Goal: Task Accomplishment & Management: Complete application form

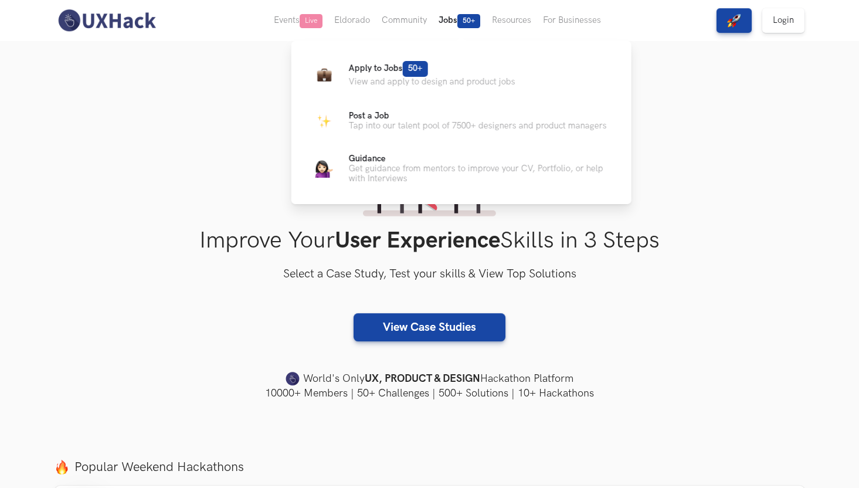
click at [459, 20] on button "Jobs 50+" at bounding box center [459, 20] width 53 height 41
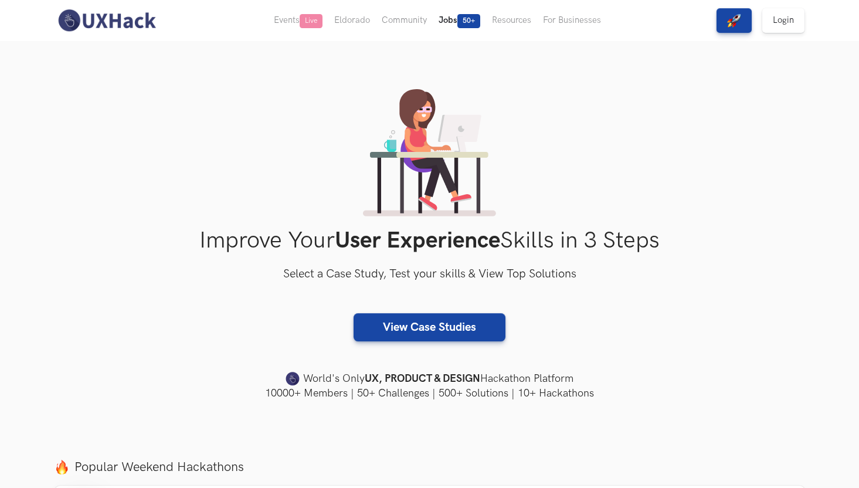
click at [466, 24] on span "50+" at bounding box center [468, 21] width 23 height 14
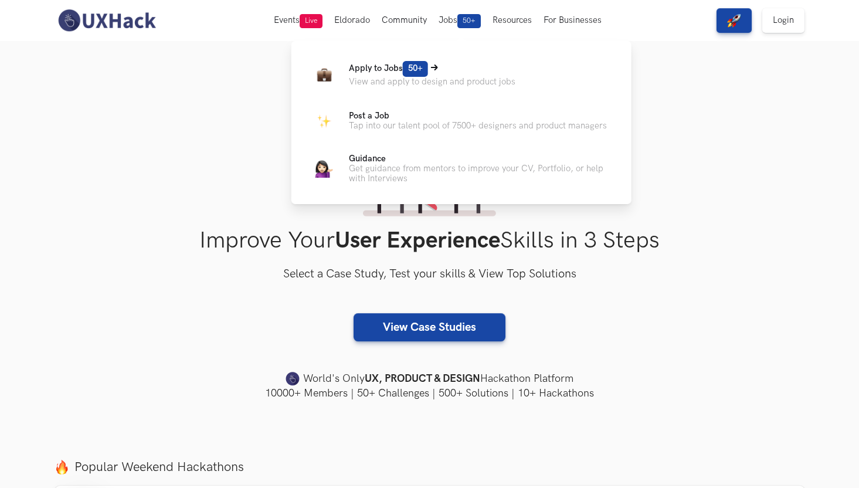
click at [416, 69] on span "50+" at bounding box center [415, 69] width 25 height 16
click at [432, 67] on icon at bounding box center [434, 67] width 7 height 7
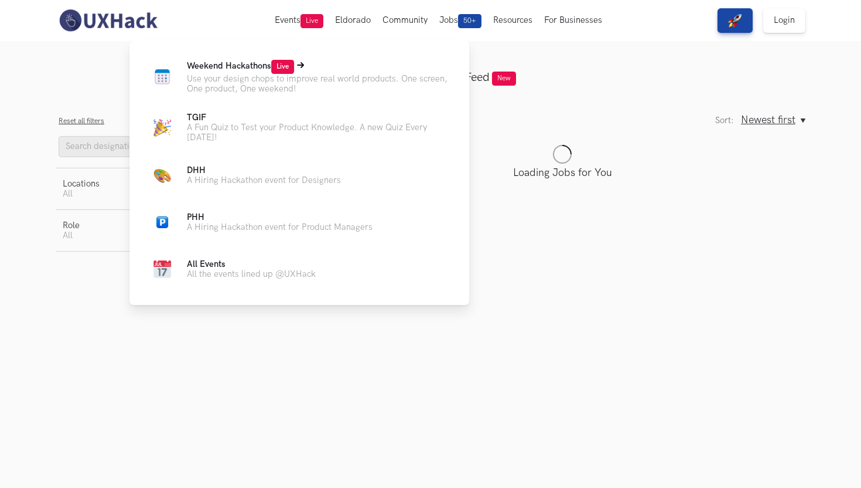
click at [287, 62] on span "Live" at bounding box center [282, 67] width 23 height 14
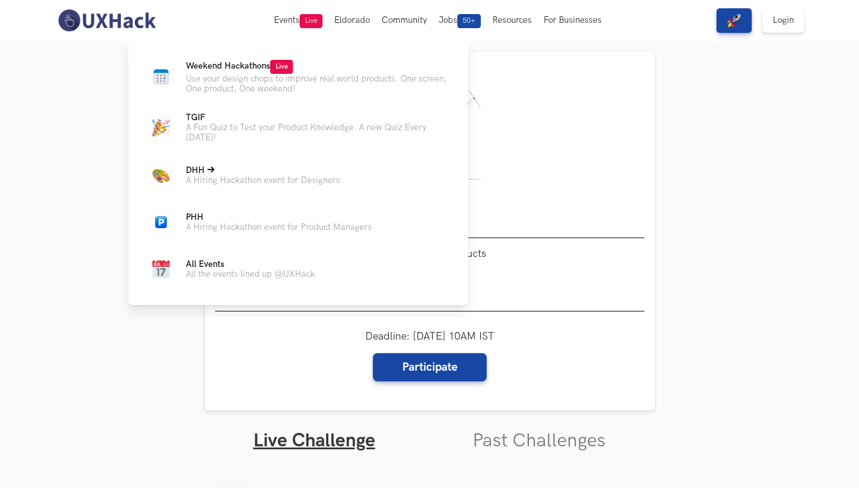
click at [196, 175] on span "DHH Live" at bounding box center [195, 170] width 19 height 10
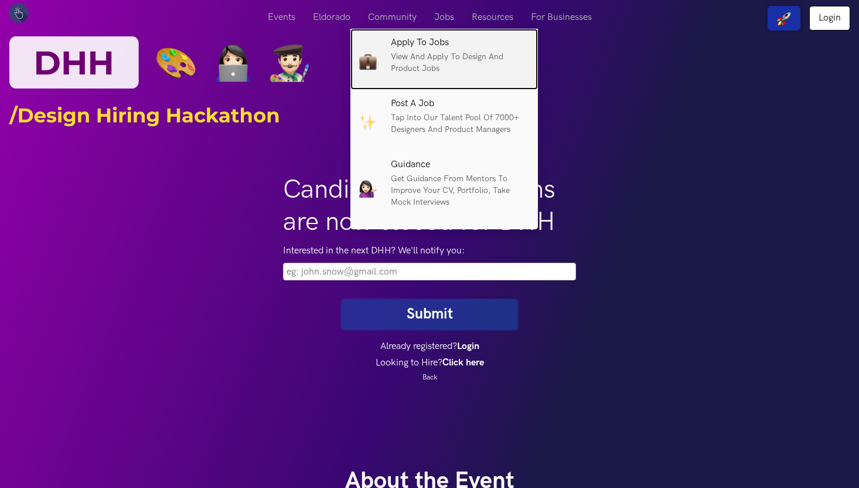
click at [433, 51] on p "View and apply to design and product jobs" at bounding box center [460, 62] width 138 height 23
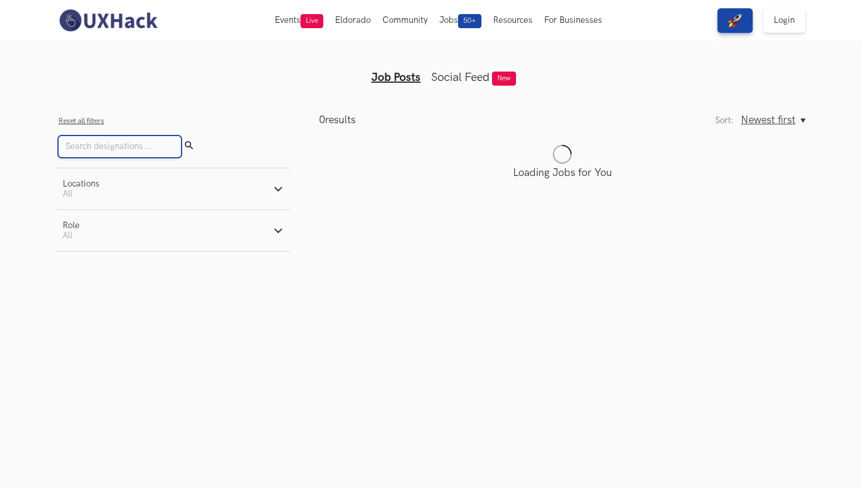
click at [138, 152] on input "Search" at bounding box center [120, 146] width 122 height 21
click at [273, 183] on button "Locations Active filters: All" at bounding box center [173, 188] width 234 height 41
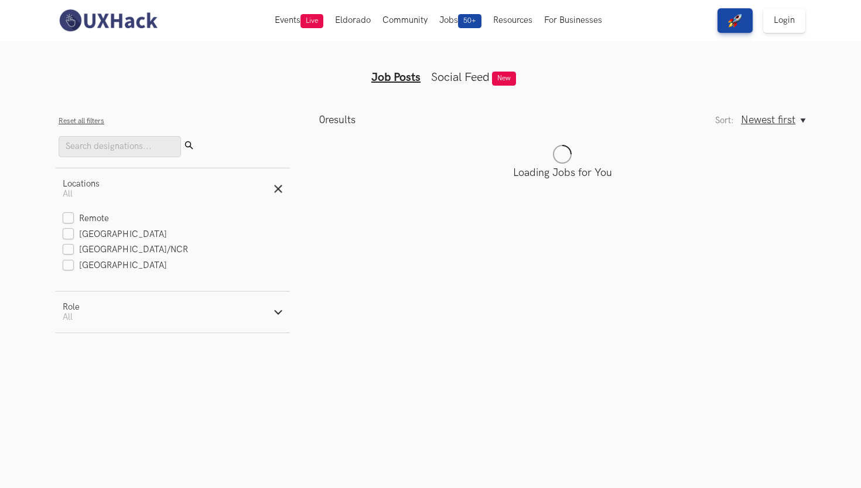
click at [63, 226] on div "Remote Bengaluru Delhi/NCR Mumbai" at bounding box center [173, 242] width 220 height 59
click at [66, 222] on label "Remote" at bounding box center [86, 219] width 46 height 12
click at [66, 222] on input "Remote" at bounding box center [68, 218] width 11 height 11
checkbox input "true"
click at [66, 236] on label "[GEOGRAPHIC_DATA]" at bounding box center [115, 235] width 104 height 12
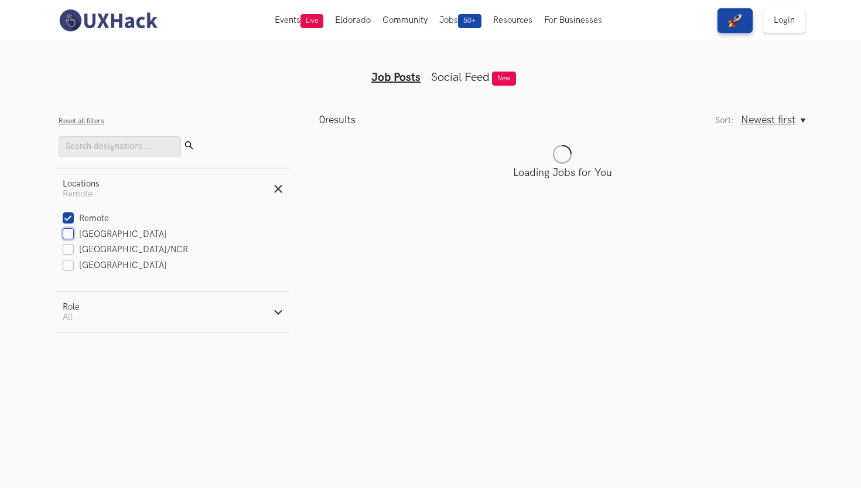
click at [66, 236] on input "[GEOGRAPHIC_DATA]" at bounding box center [68, 234] width 11 height 11
checkbox input "true"
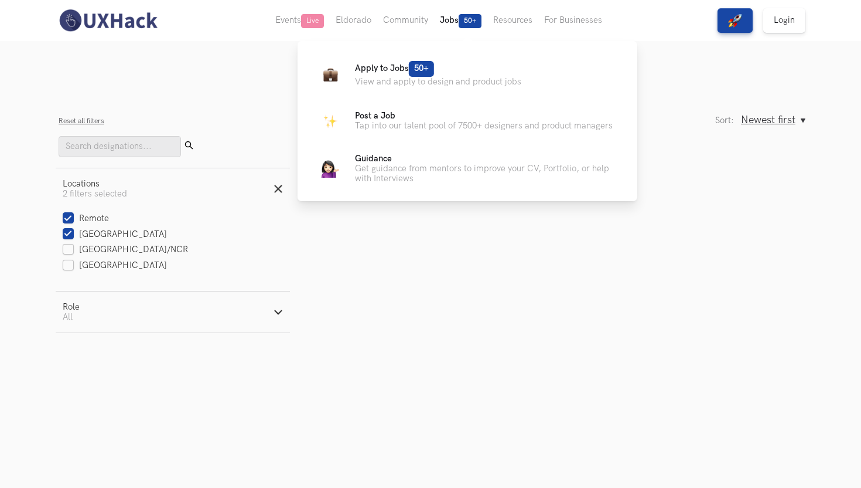
click at [465, 13] on button "Jobs 50+" at bounding box center [460, 20] width 53 height 41
click at [475, 26] on span "50+" at bounding box center [470, 21] width 23 height 14
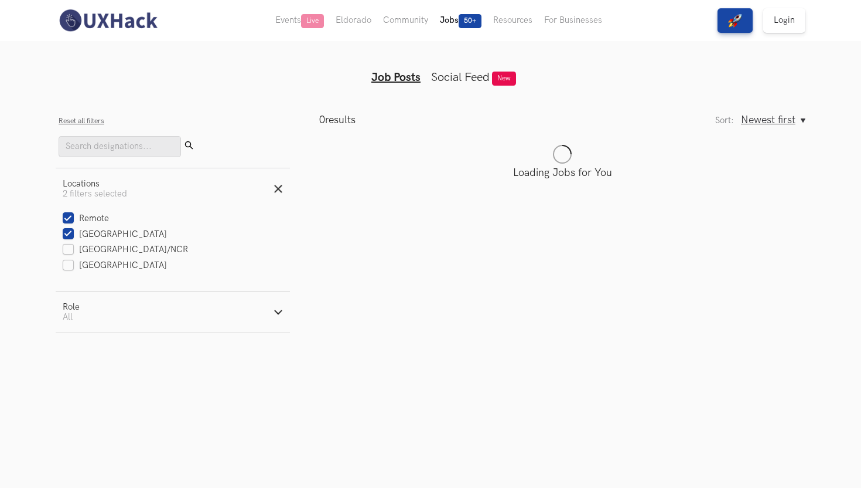
click at [471, 30] on button "Jobs 50+" at bounding box center [460, 20] width 53 height 41
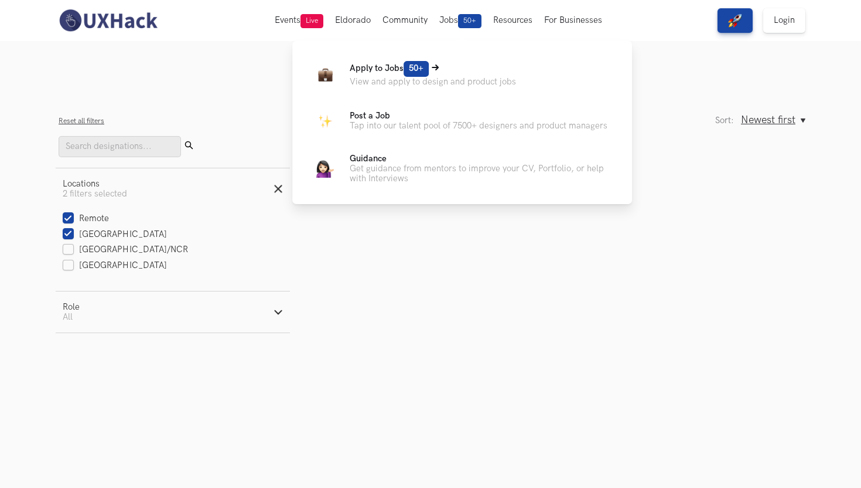
click at [413, 62] on span "50+" at bounding box center [416, 69] width 25 height 16
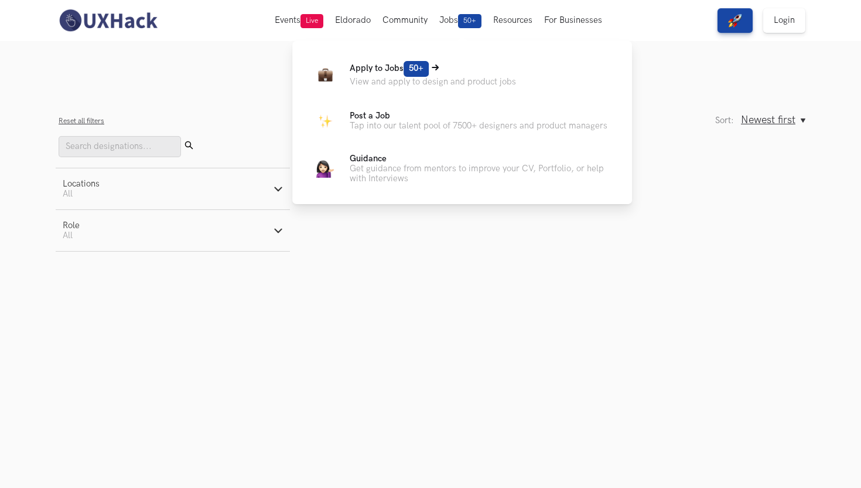
click at [404, 79] on p "View and apply to design and product jobs" at bounding box center [433, 82] width 166 height 10
